Goal: Check status: Check status

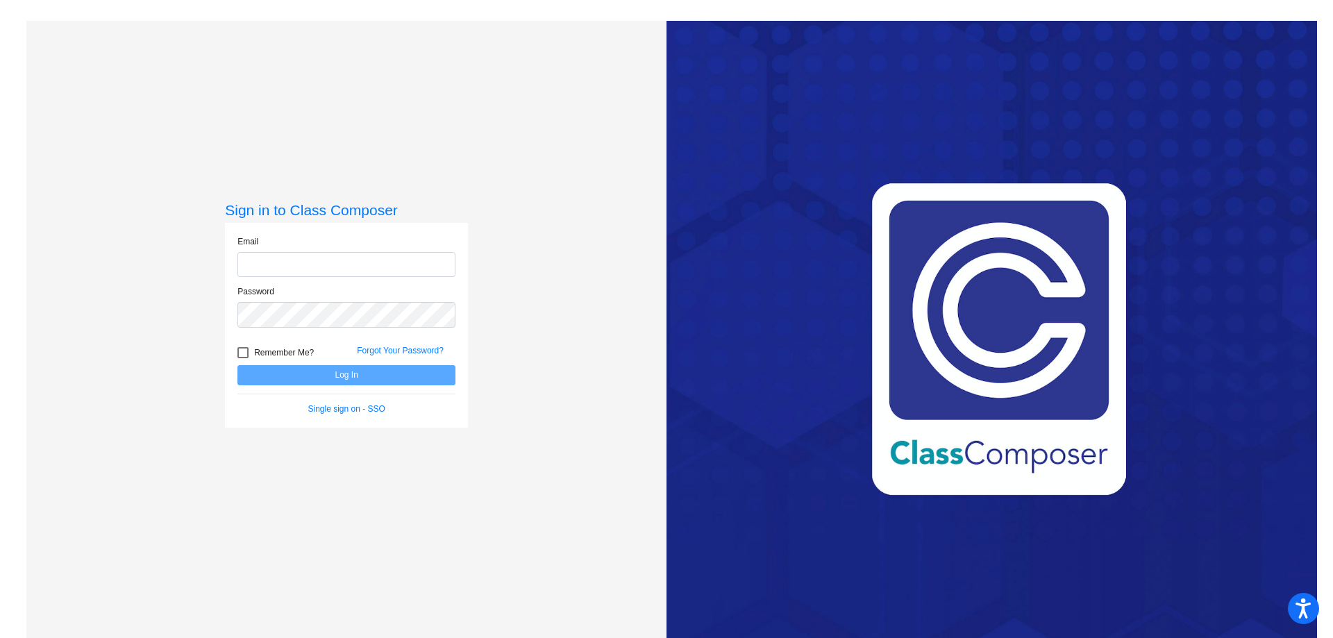
click at [287, 263] on input "email" at bounding box center [347, 265] width 218 height 26
type input "[EMAIL_ADDRESS][DOMAIN_NAME]"
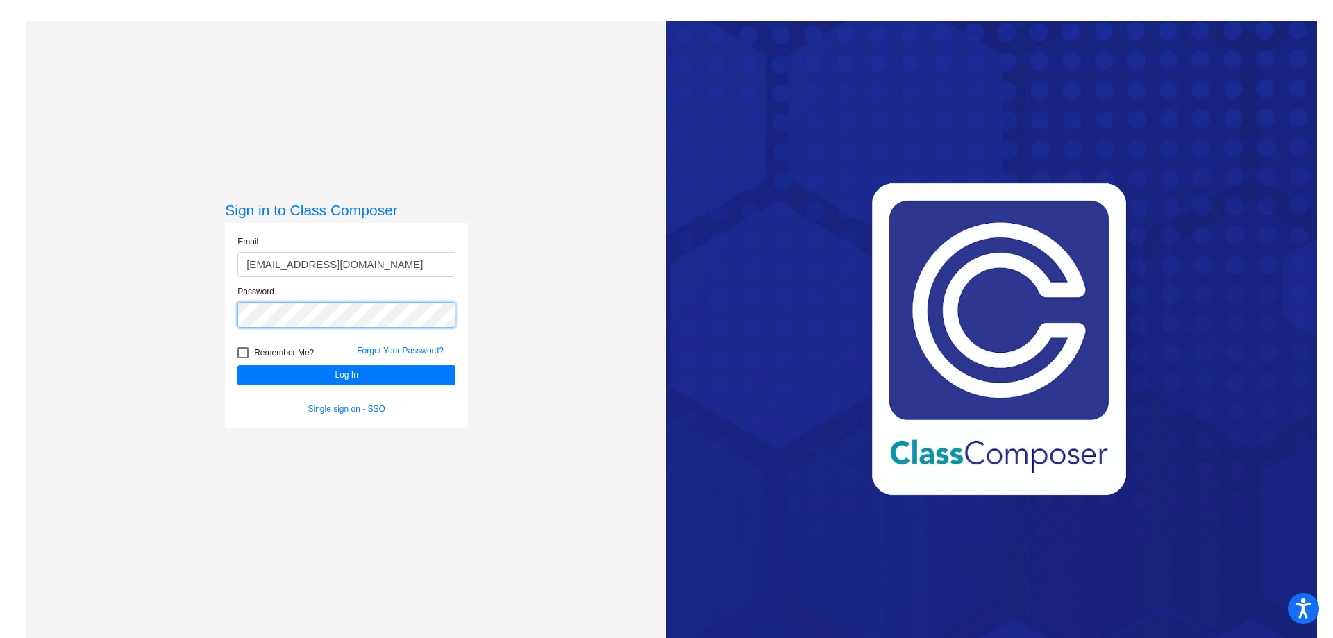
click at [238, 365] on button "Log In" at bounding box center [347, 375] width 218 height 20
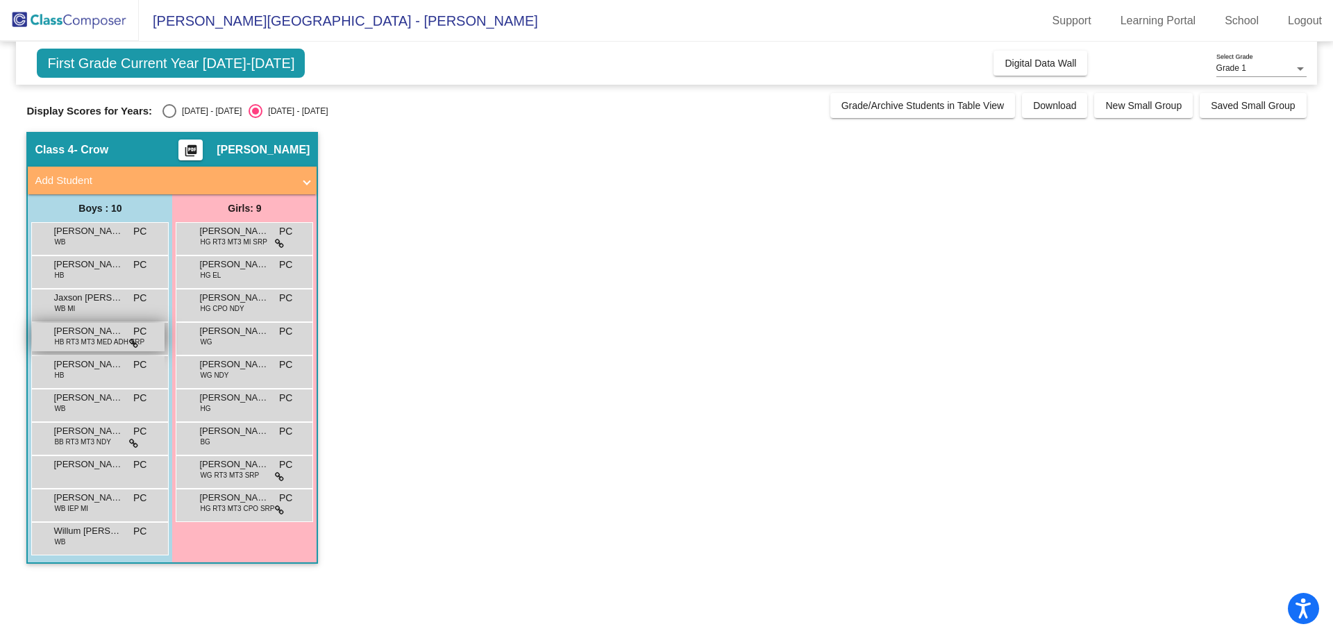
click at [76, 333] on span "[PERSON_NAME] Sac [PERSON_NAME]" at bounding box center [87, 331] width 69 height 14
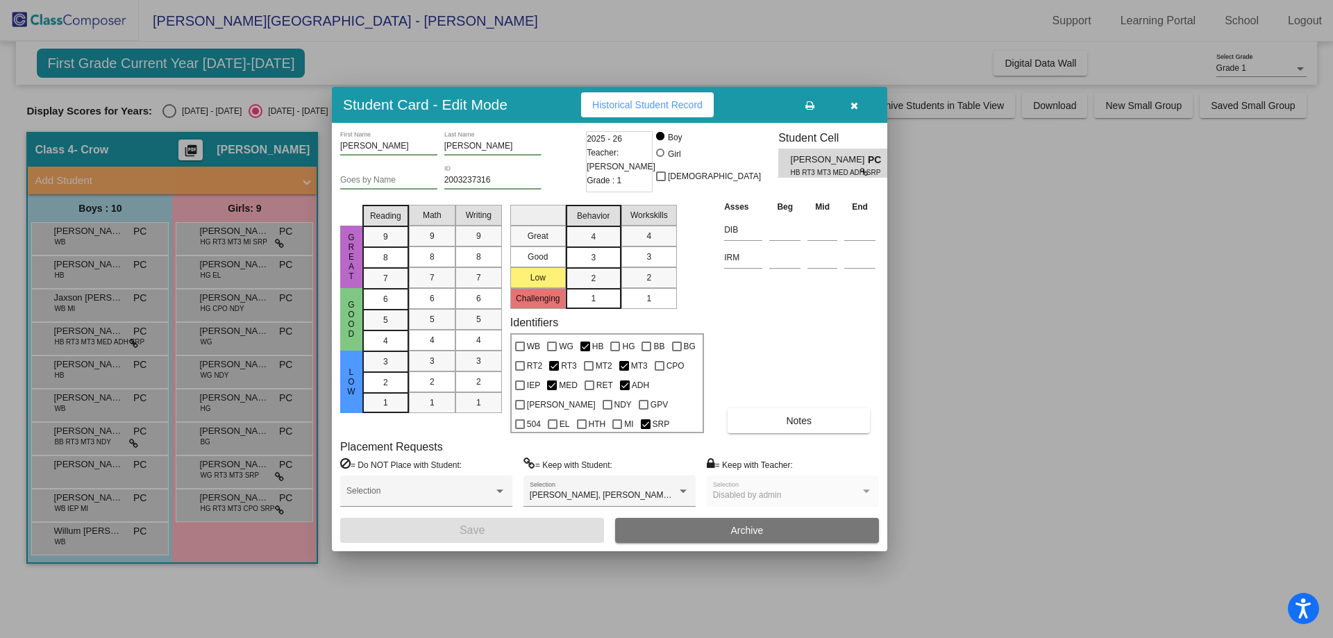
click at [92, 417] on div at bounding box center [666, 319] width 1333 height 638
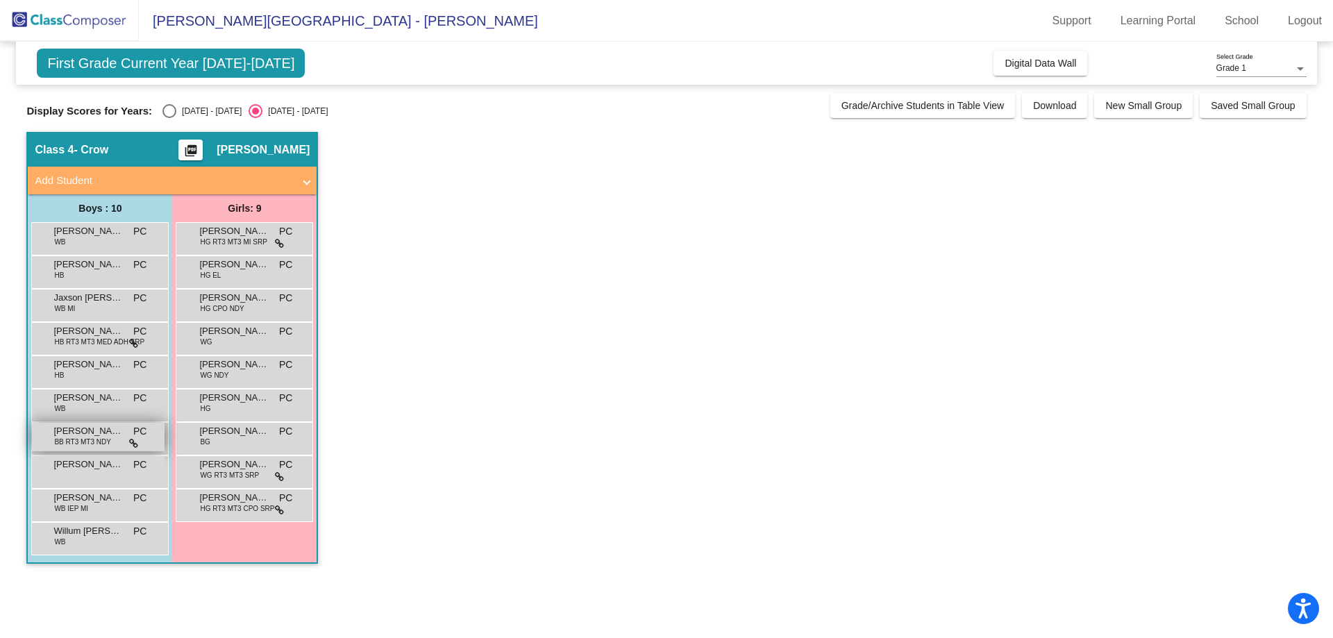
click at [94, 437] on span "BB RT3 MT3 NDY" at bounding box center [82, 442] width 57 height 10
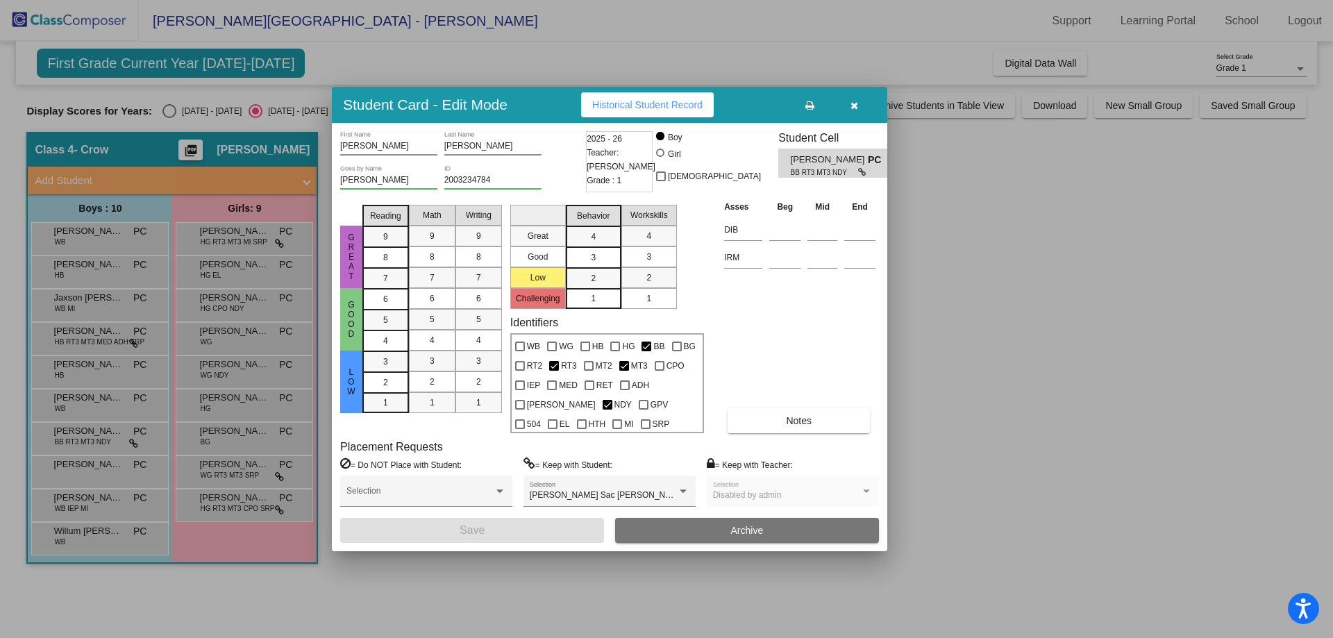
click at [181, 530] on div at bounding box center [666, 319] width 1333 height 638
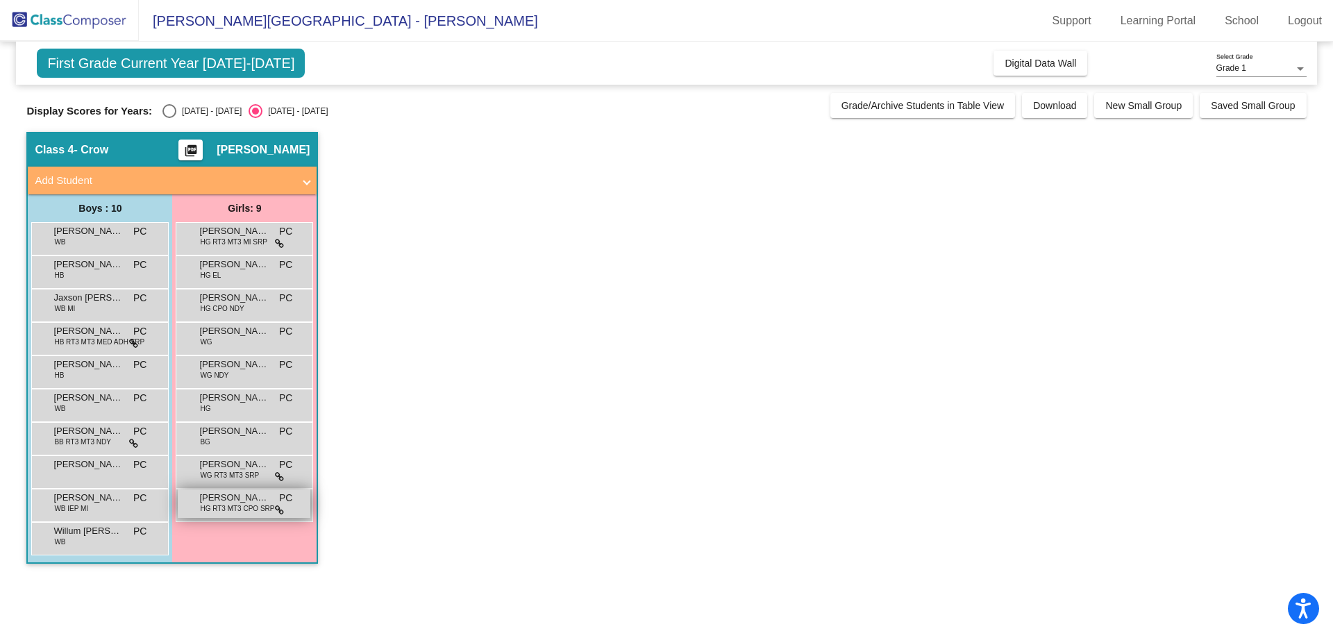
click at [249, 514] on span "HG RT3 MT3 CPO SRP" at bounding box center [237, 508] width 74 height 10
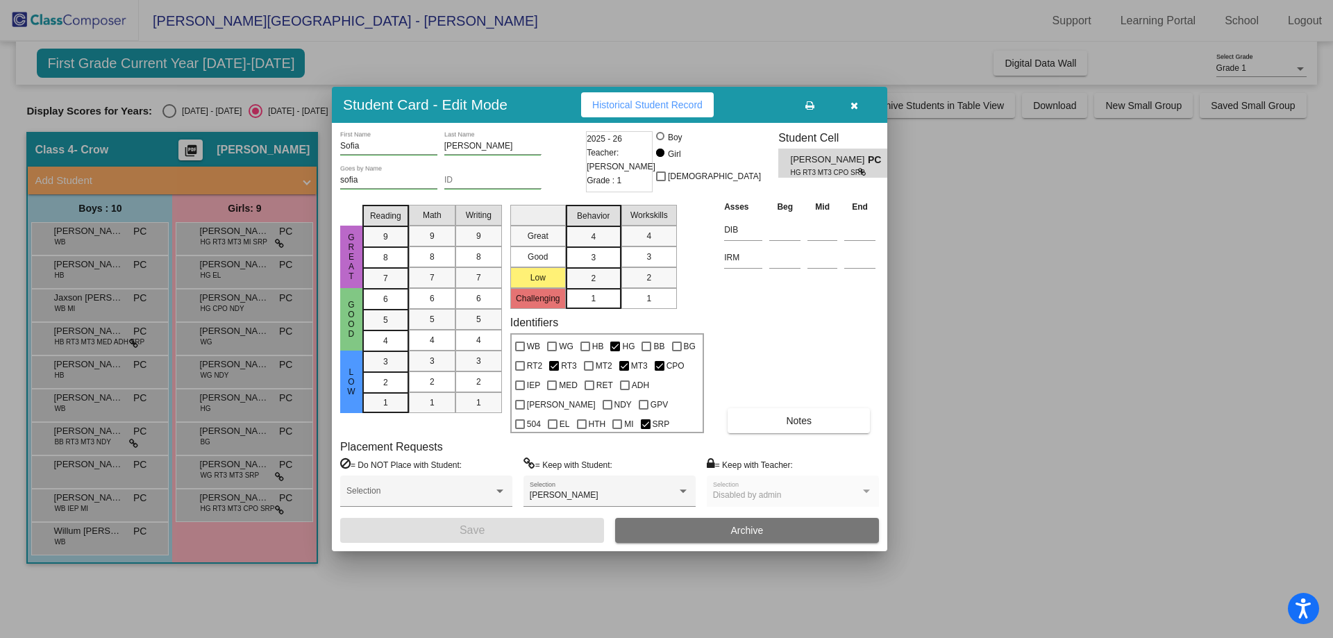
click at [956, 299] on div at bounding box center [666, 319] width 1333 height 638
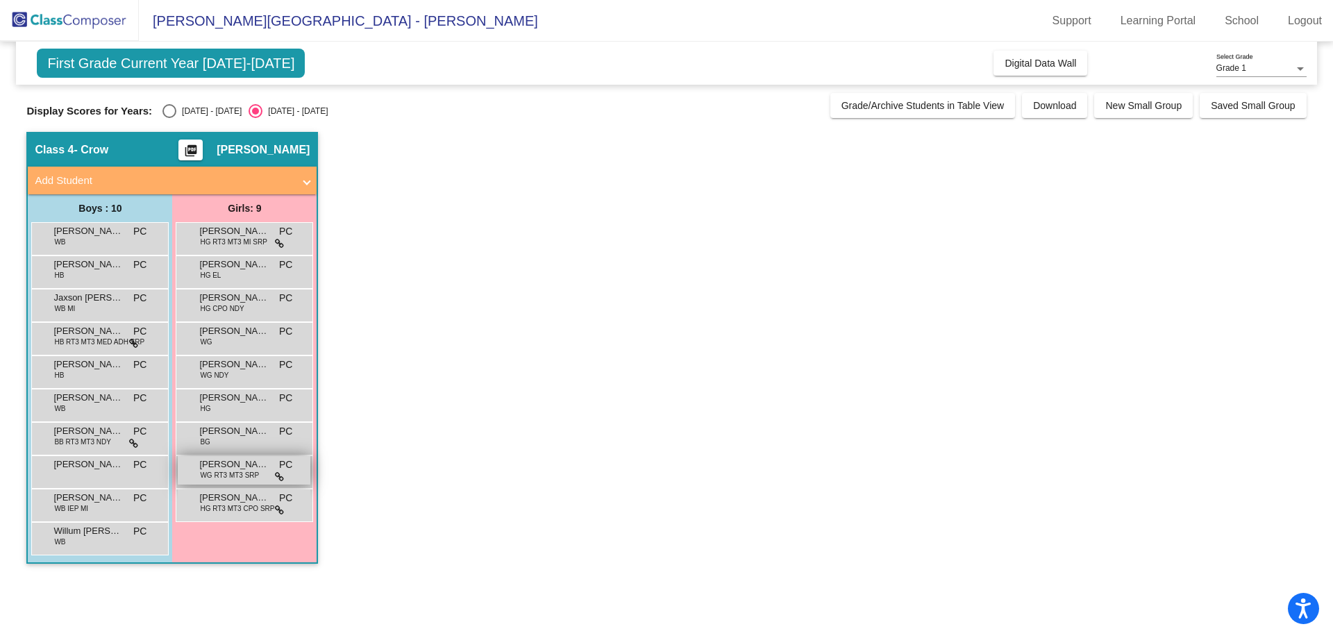
click at [255, 459] on span "[PERSON_NAME]" at bounding box center [233, 465] width 69 height 14
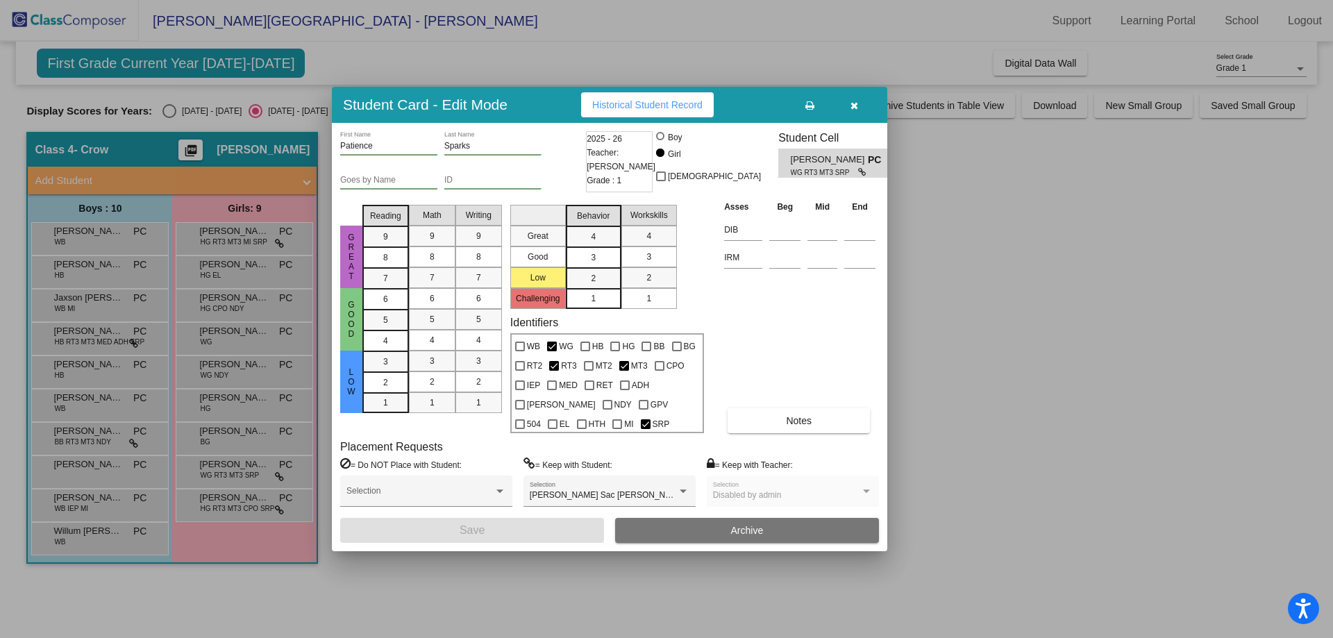
click at [951, 431] on div at bounding box center [666, 319] width 1333 height 638
